Goal: Task Accomplishment & Management: Understand process/instructions

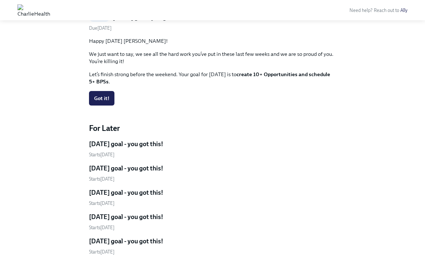
scroll to position [212, 0]
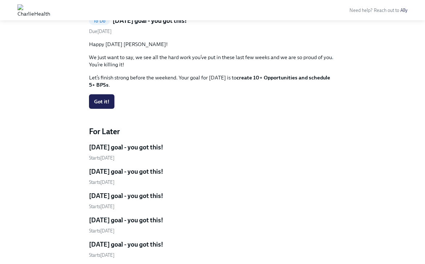
click at [138, 147] on h5 "[DATE] goal - you got this!" at bounding box center [126, 147] width 74 height 9
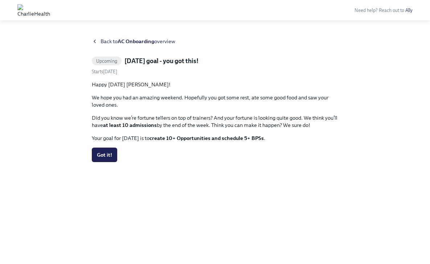
click at [94, 41] on icon at bounding box center [95, 41] width 6 height 6
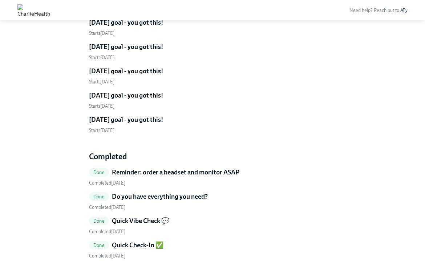
scroll to position [340, 0]
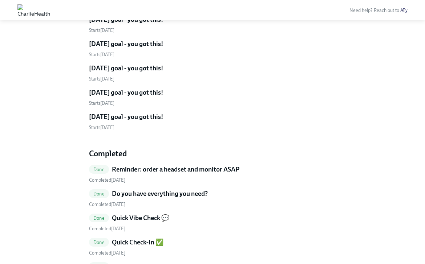
click at [129, 118] on h5 "[DATE] goal - you got this!" at bounding box center [126, 117] width 74 height 9
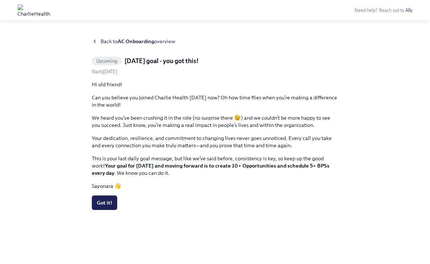
click at [99, 41] on div "Back to AC Onboarding overview" at bounding box center [215, 41] width 247 height 7
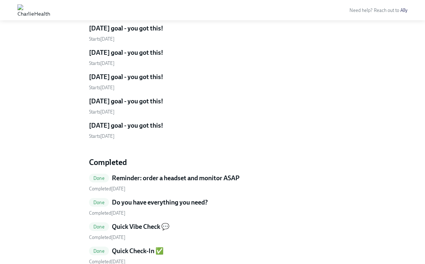
scroll to position [331, 0]
click at [138, 123] on h5 "[DATE] goal - you got this!" at bounding box center [126, 126] width 74 height 9
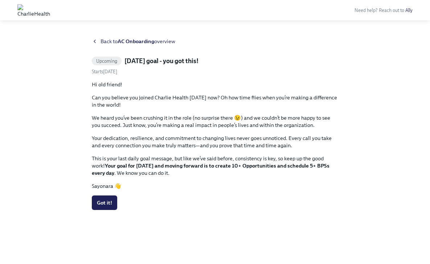
click at [90, 45] on div "Back to AC Onboarding overview Upcoming [DATE] goal - you got this! Starts [DAT…" at bounding box center [215, 142] width 407 height 209
click at [95, 42] on icon at bounding box center [94, 41] width 1 height 3
